Goal: Task Accomplishment & Management: Use online tool/utility

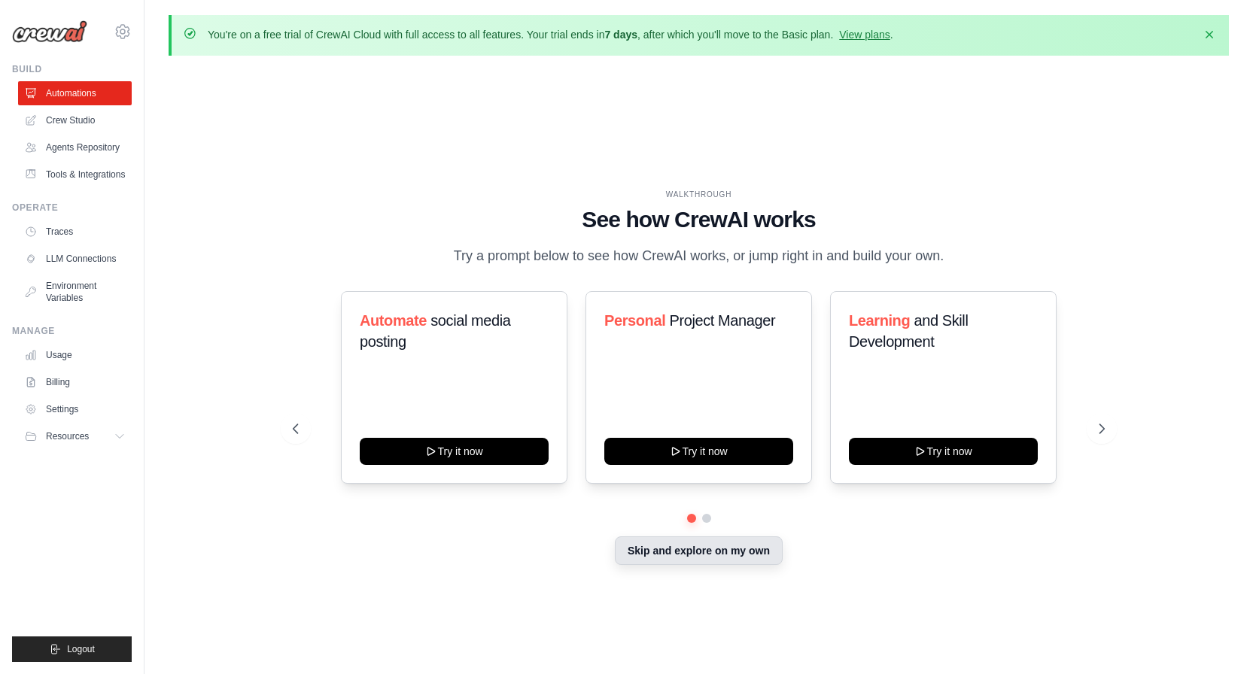
click at [682, 552] on button "Skip and explore on my own" at bounding box center [699, 550] width 168 height 29
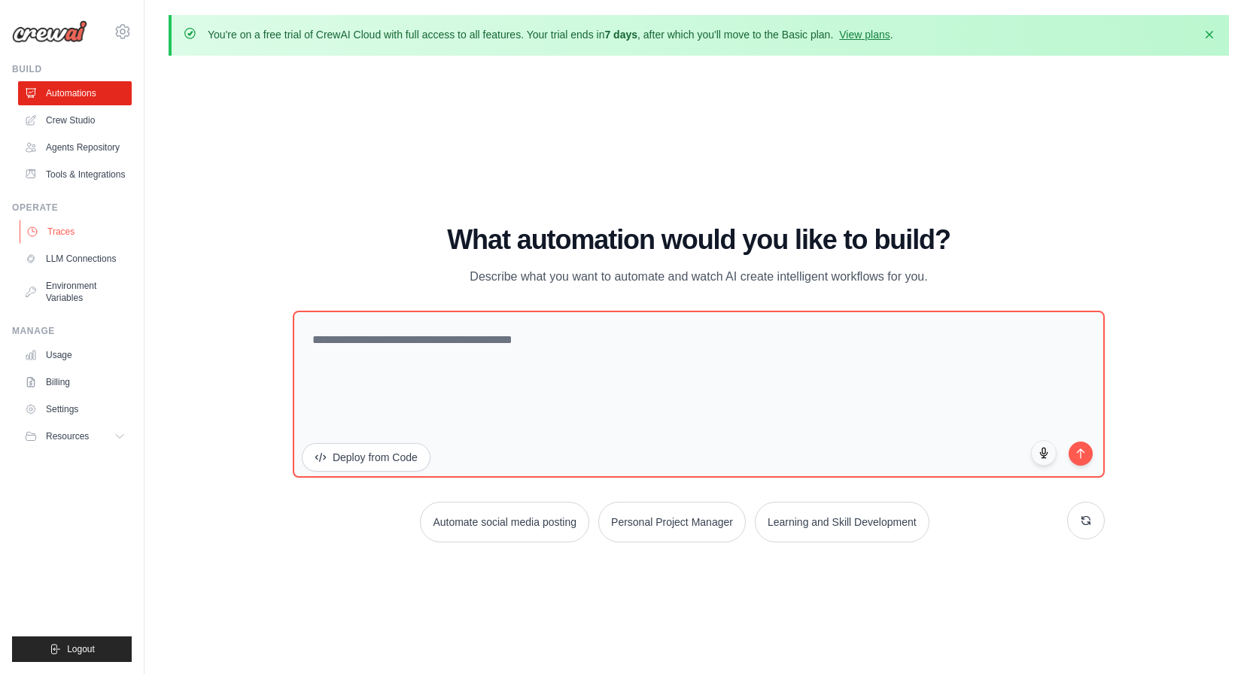
click at [49, 234] on link "Traces" at bounding box center [77, 232] width 114 height 24
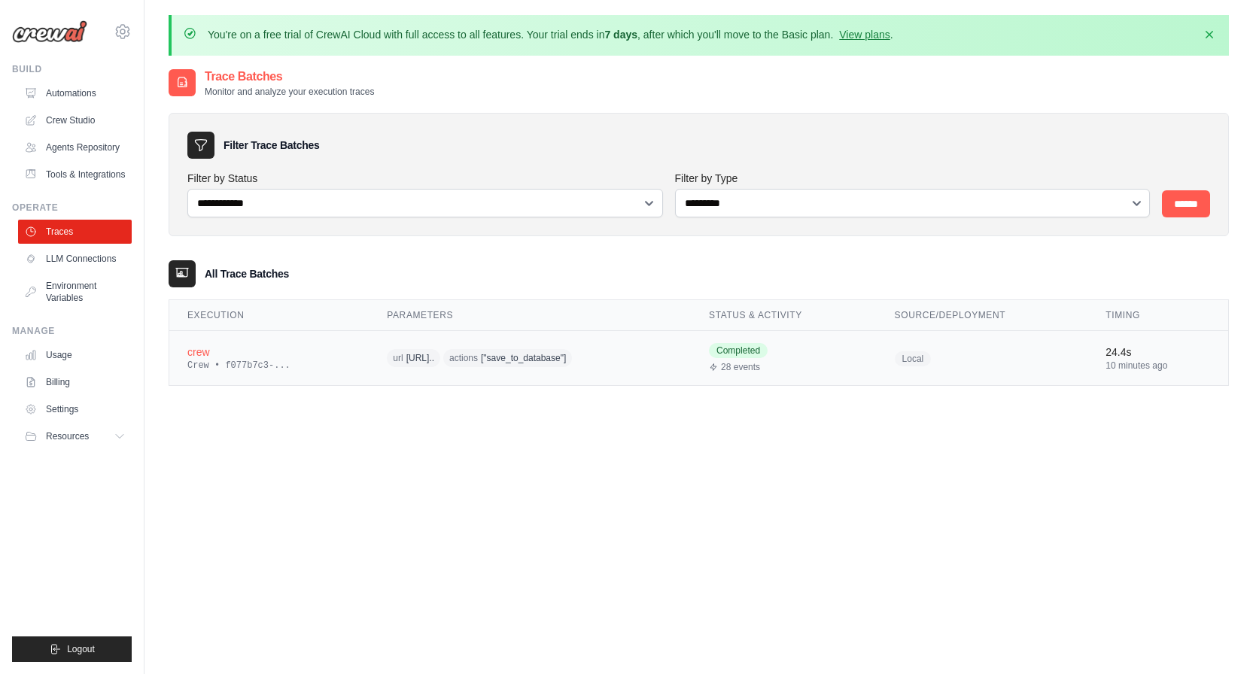
click at [418, 353] on span "https://jsonplaceh..." at bounding box center [420, 358] width 28 height 12
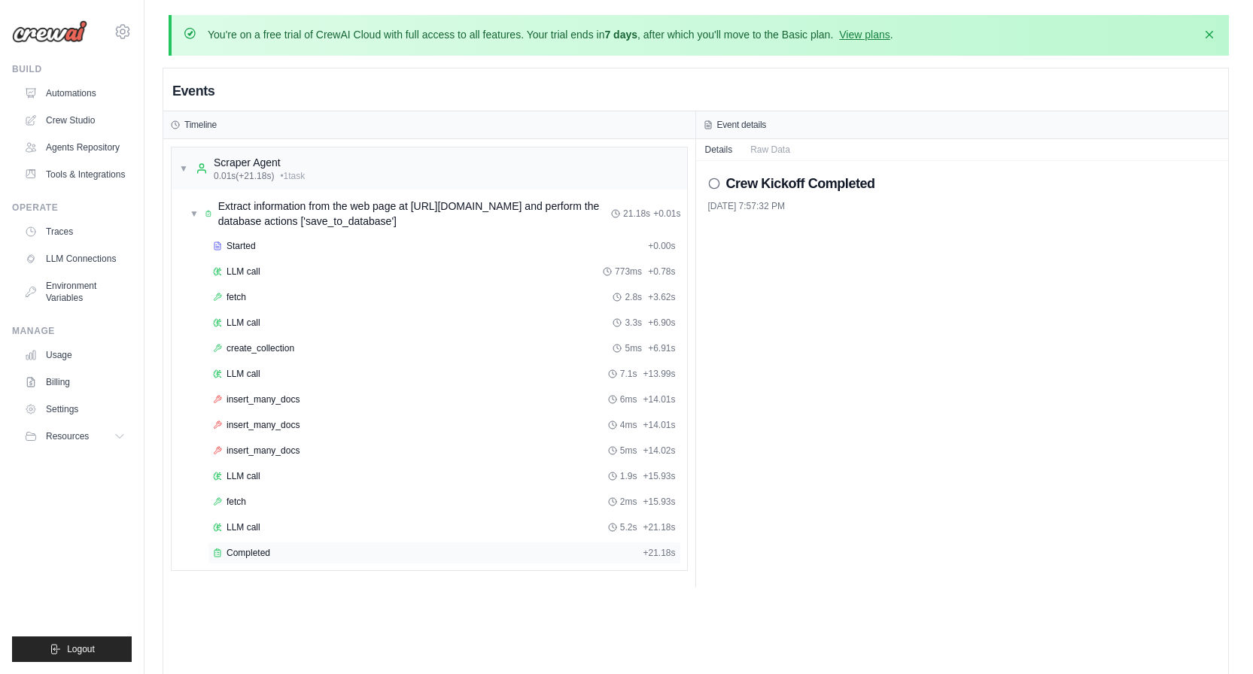
click at [232, 551] on span "Completed" at bounding box center [248, 553] width 44 height 12
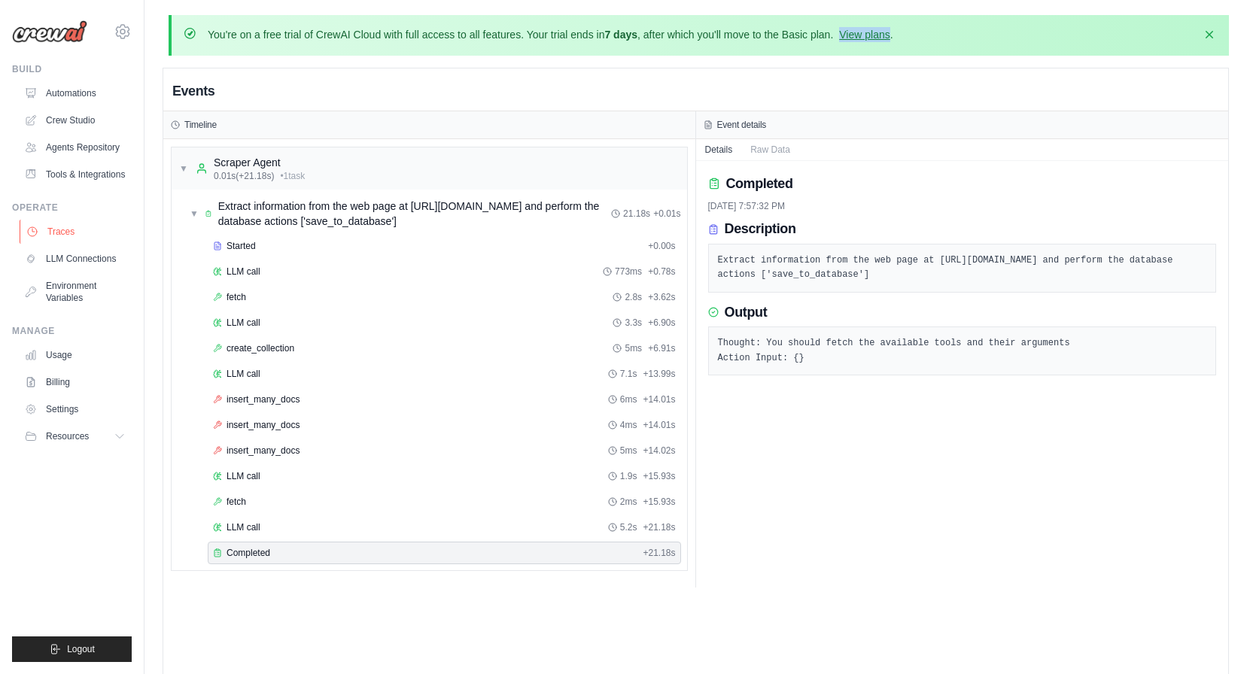
click at [64, 229] on link "Traces" at bounding box center [77, 232] width 114 height 24
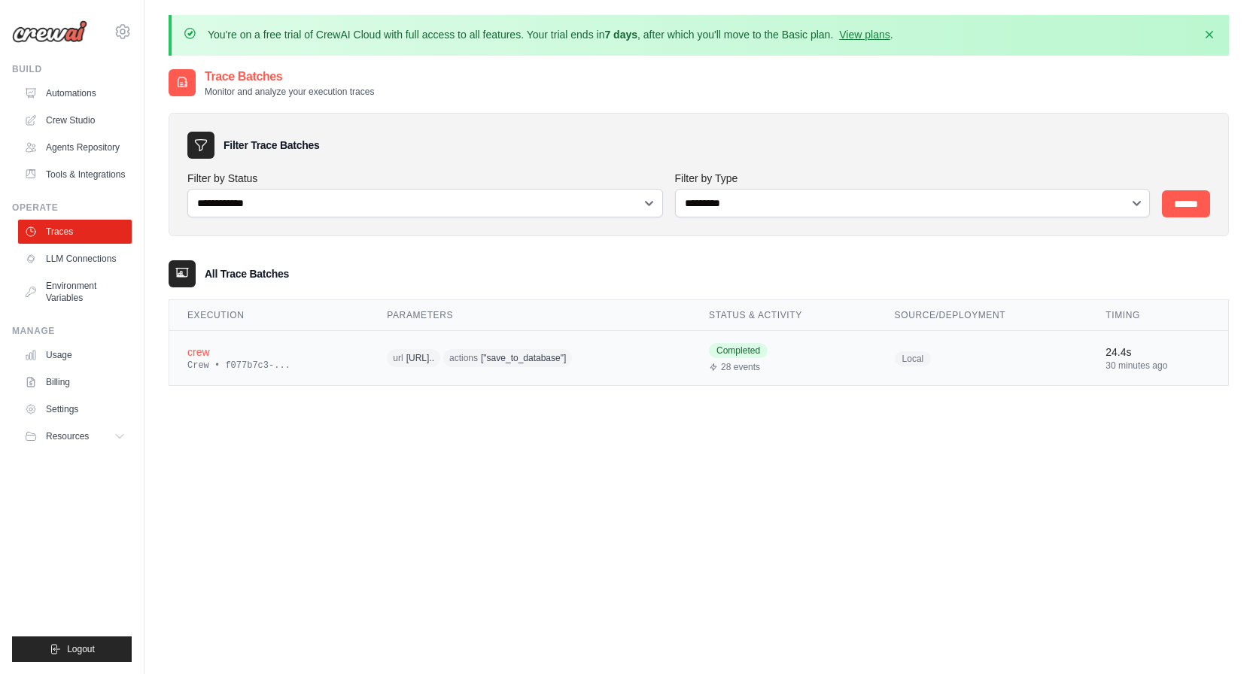
click at [285, 361] on div "Crew • f077b7c3-..." at bounding box center [268, 366] width 163 height 12
click at [767, 355] on span "Completed" at bounding box center [738, 350] width 59 height 15
click at [760, 361] on span "28 events" at bounding box center [740, 367] width 39 height 12
click at [214, 362] on div "Crew • f077b7c3-..." at bounding box center [268, 366] width 163 height 12
click at [232, 363] on div "Crew • f077b7c3-..." at bounding box center [268, 366] width 163 height 12
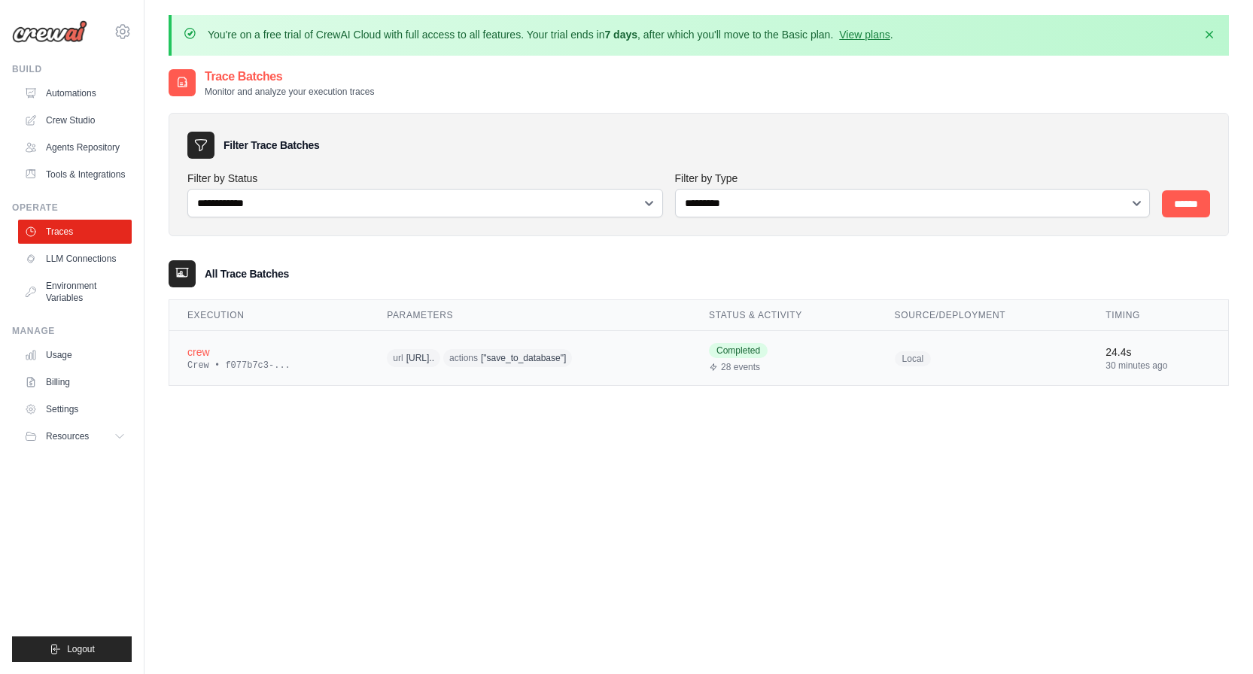
click at [200, 350] on div "crew" at bounding box center [268, 352] width 163 height 15
click at [831, 369] on div "28 events" at bounding box center [784, 367] width 150 height 12
click at [782, 357] on div "Completed 28 events" at bounding box center [784, 358] width 150 height 30
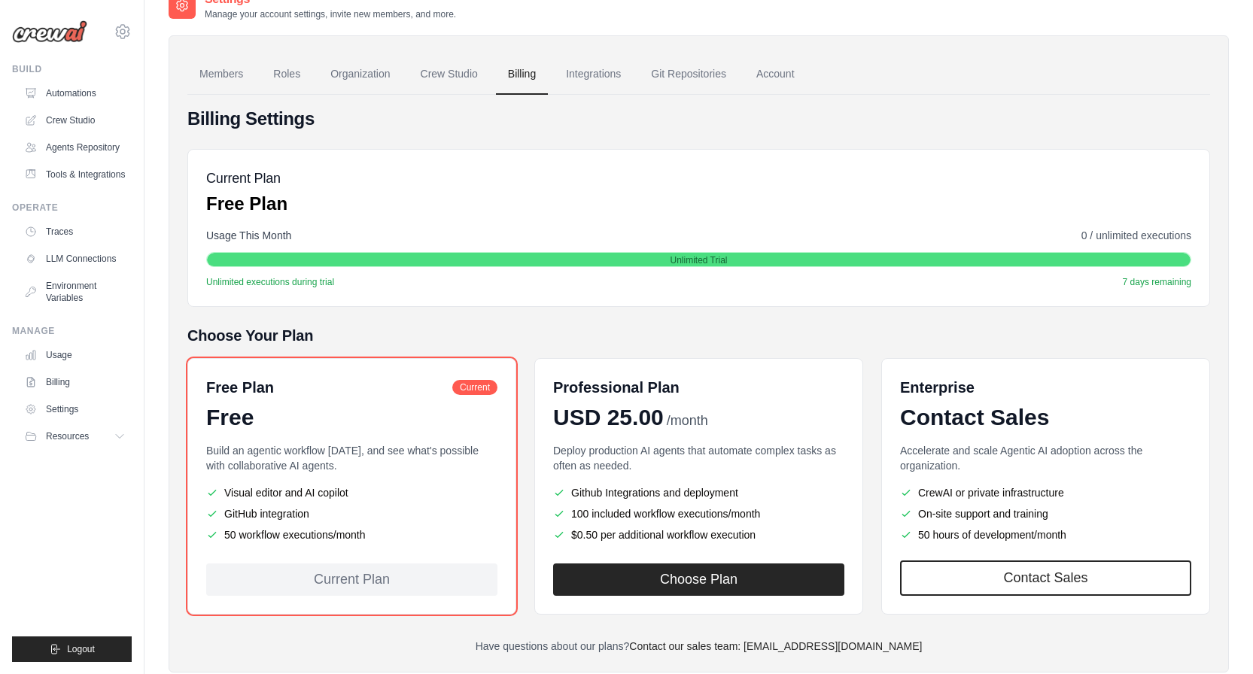
scroll to position [114, 0]
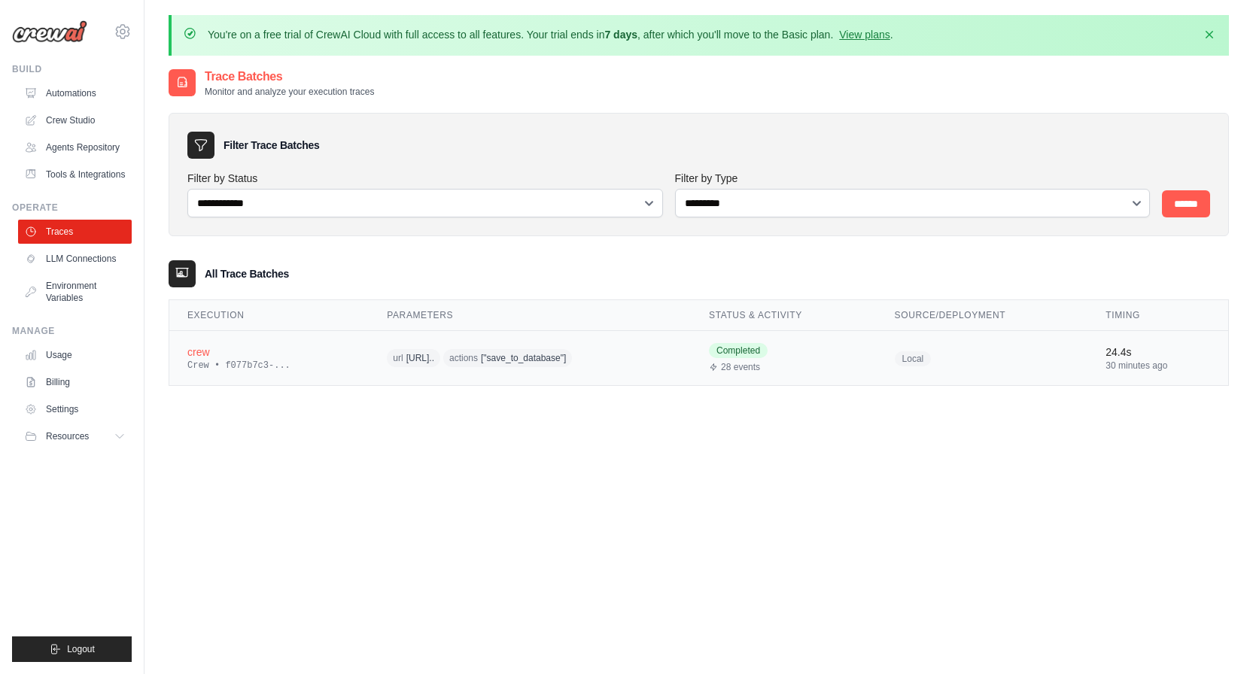
click at [226, 365] on div "Crew • f077b7c3-..." at bounding box center [268, 366] width 163 height 12
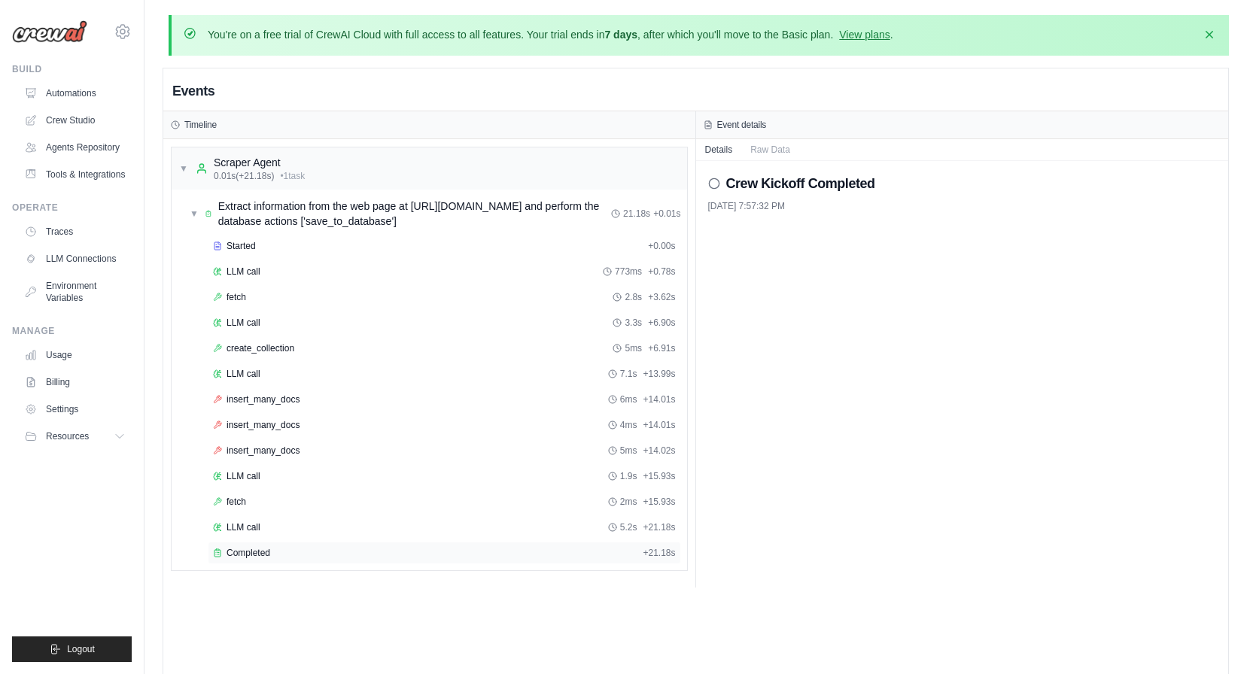
click at [241, 554] on span "Completed" at bounding box center [248, 553] width 44 height 12
